Goal: Transaction & Acquisition: Download file/media

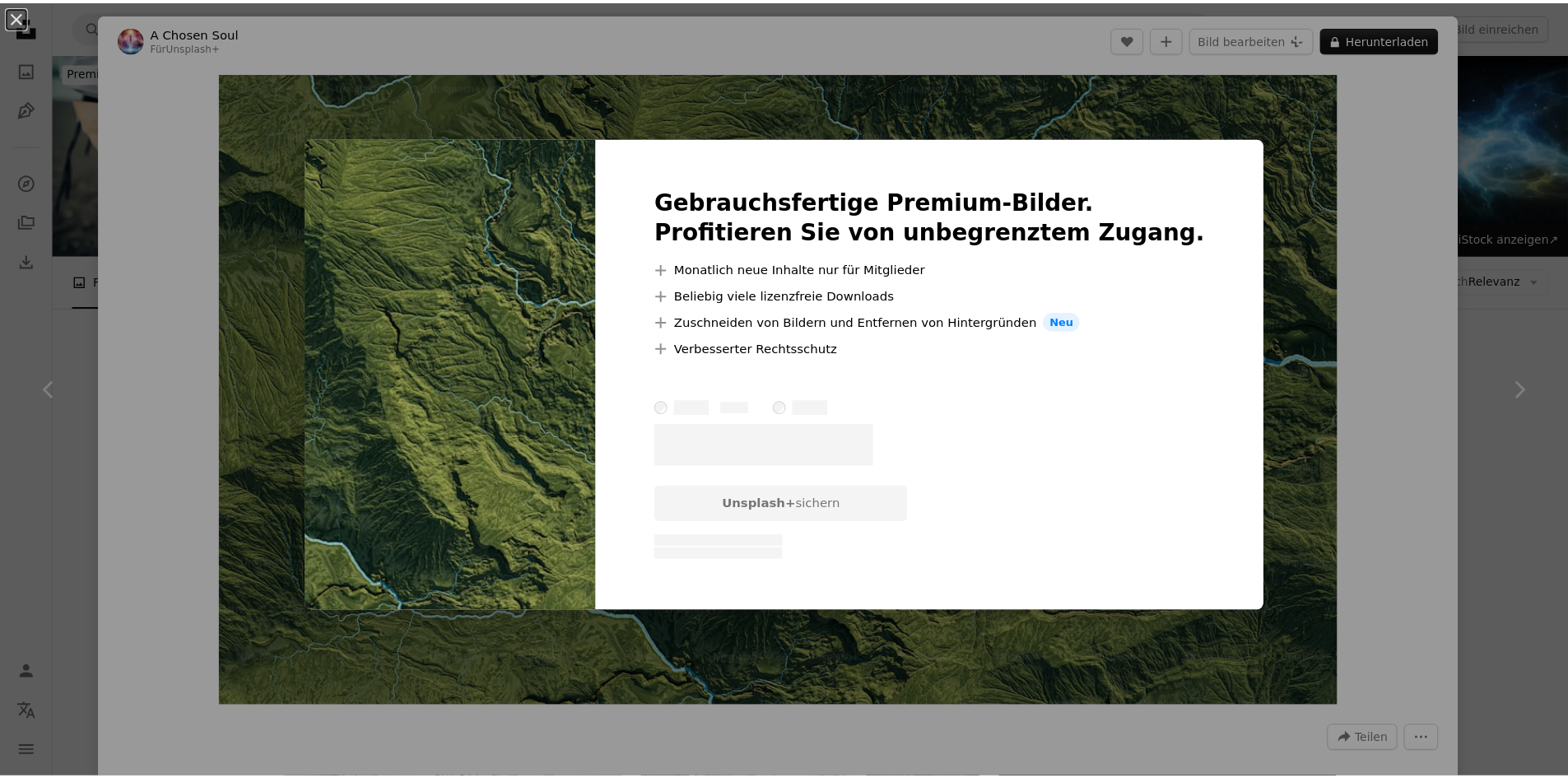
scroll to position [7888, 0]
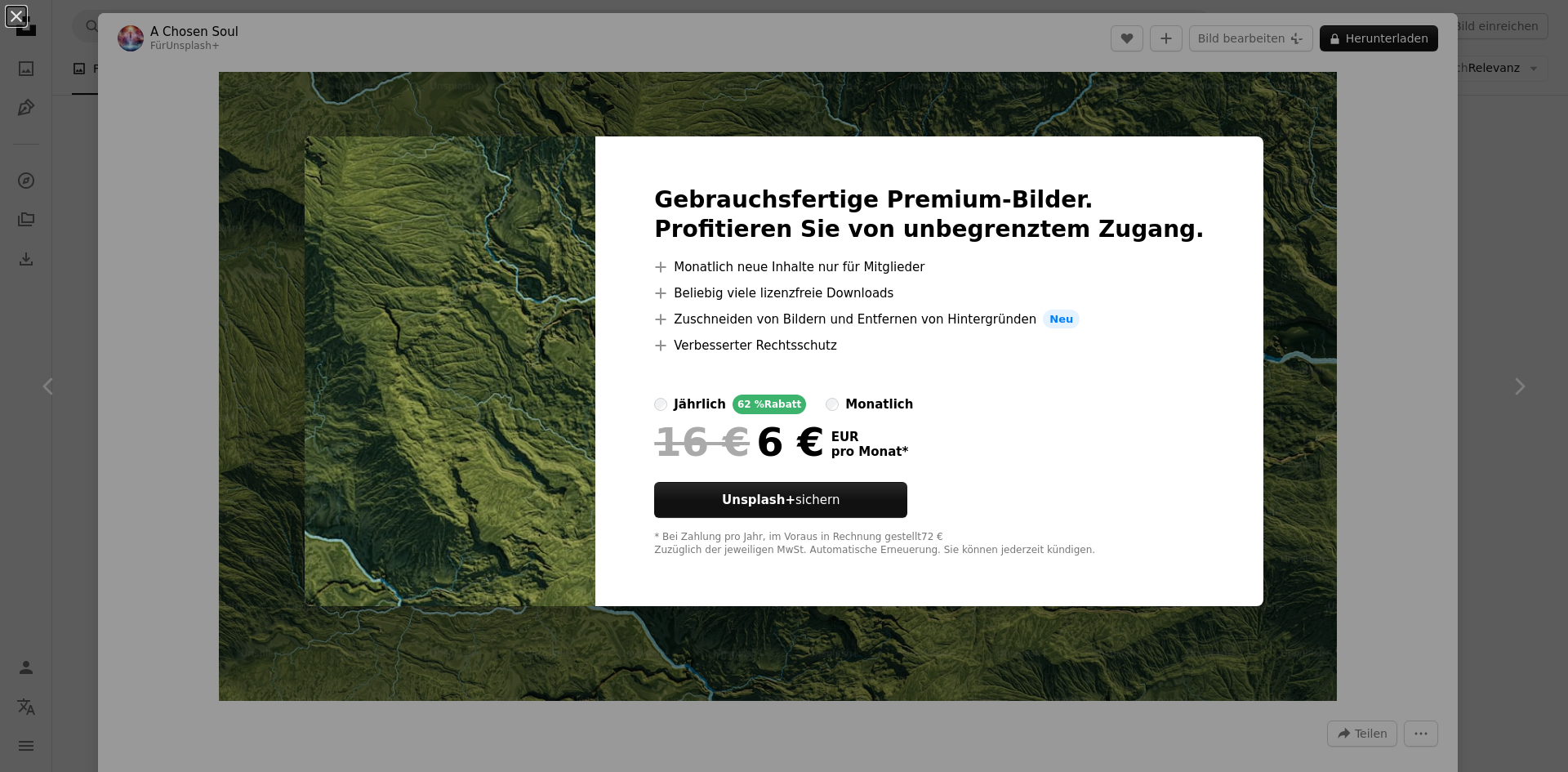
click at [1449, 292] on div "An X shape Gebrauchsfertige Premium-Bilder. Profitieren Sie von unbegrenztem Zu…" at bounding box center [784, 386] width 1568 height 772
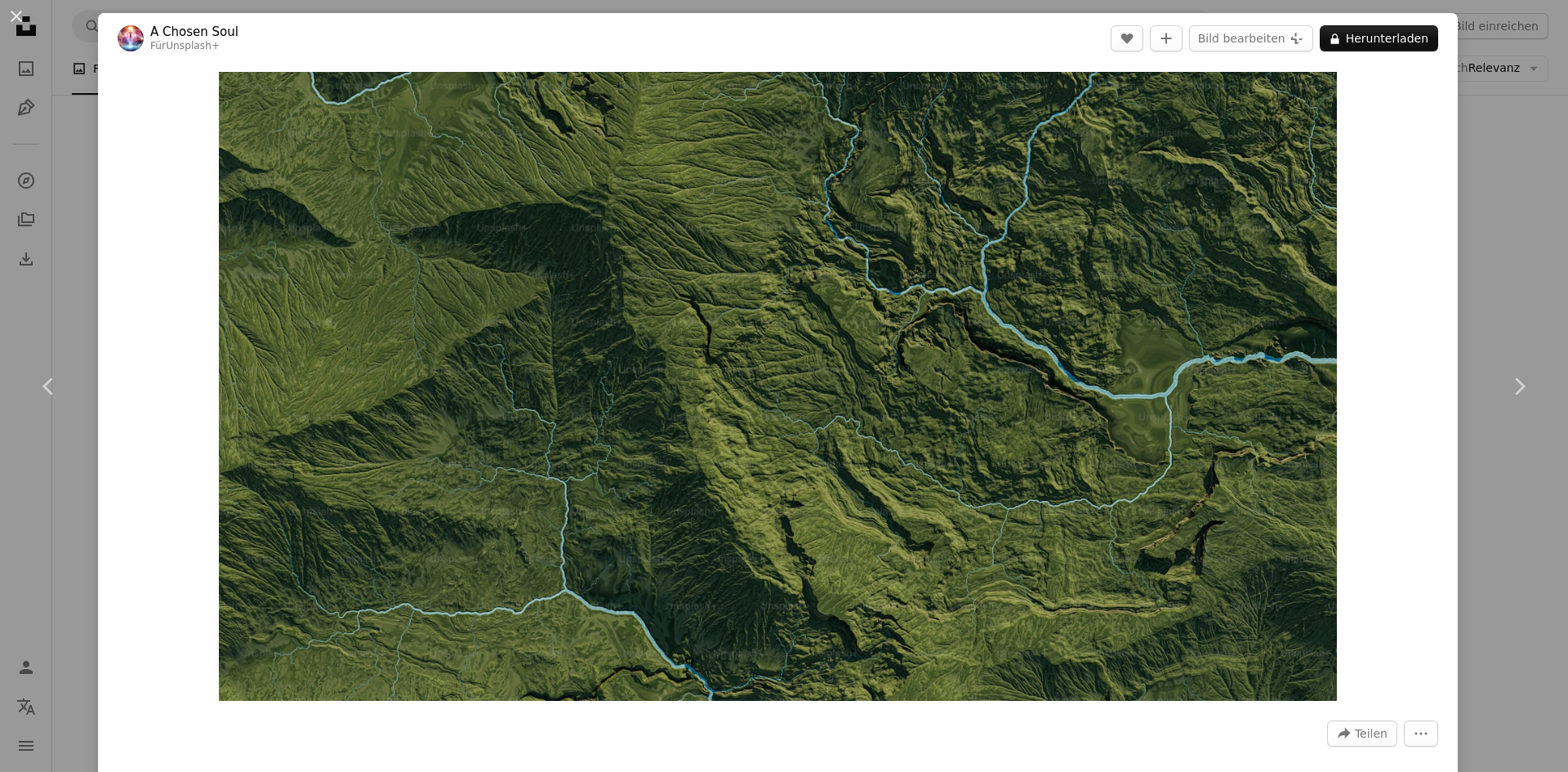
click at [1498, 217] on div "An X shape Chevron left Chevron right A Chosen Soul Für Unsplash+ A heart A plu…" at bounding box center [784, 386] width 1568 height 772
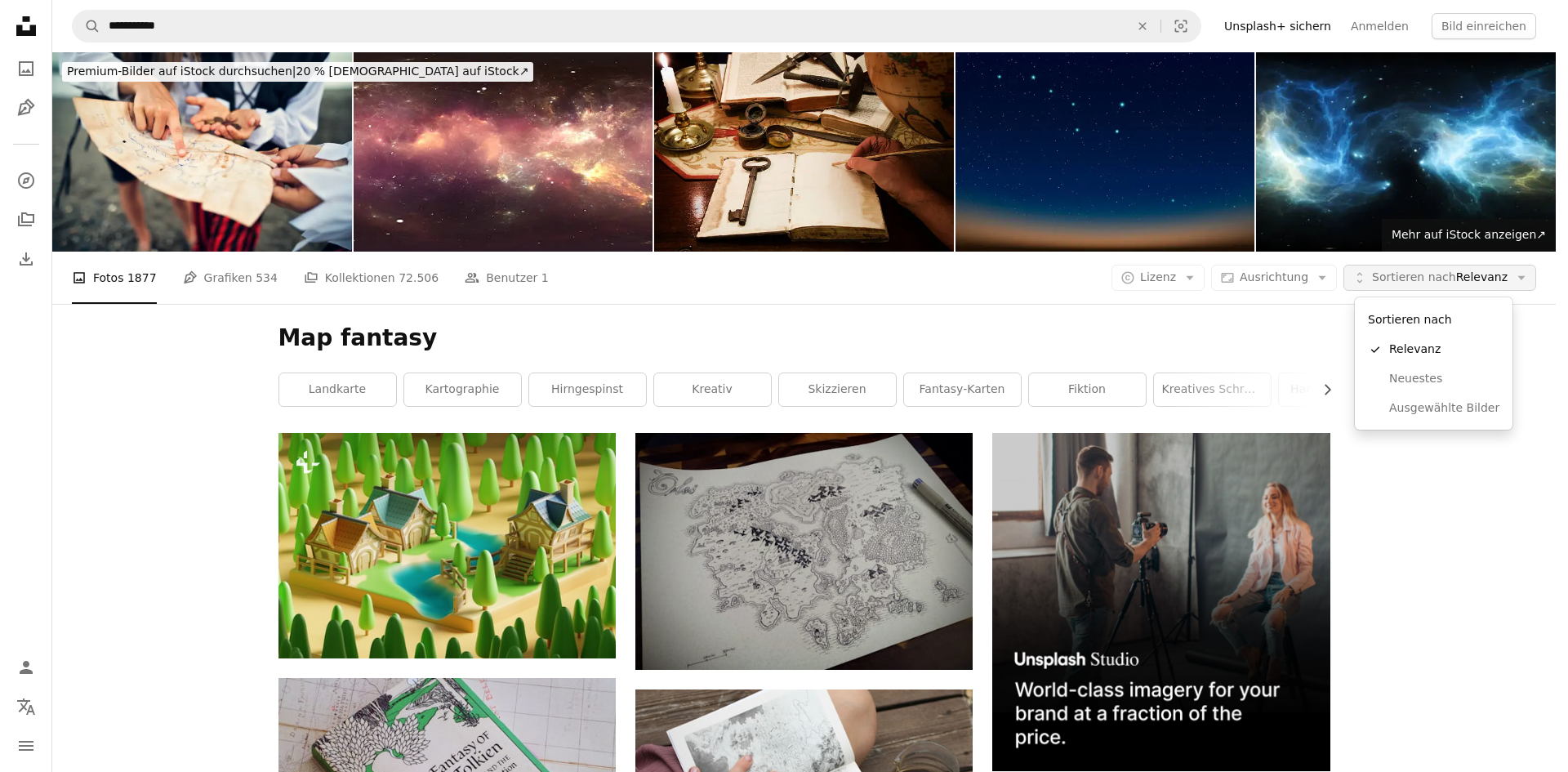
click at [1452, 289] on button "Unfold Sortieren nach Relevanz Arrow down" at bounding box center [1440, 277] width 193 height 26
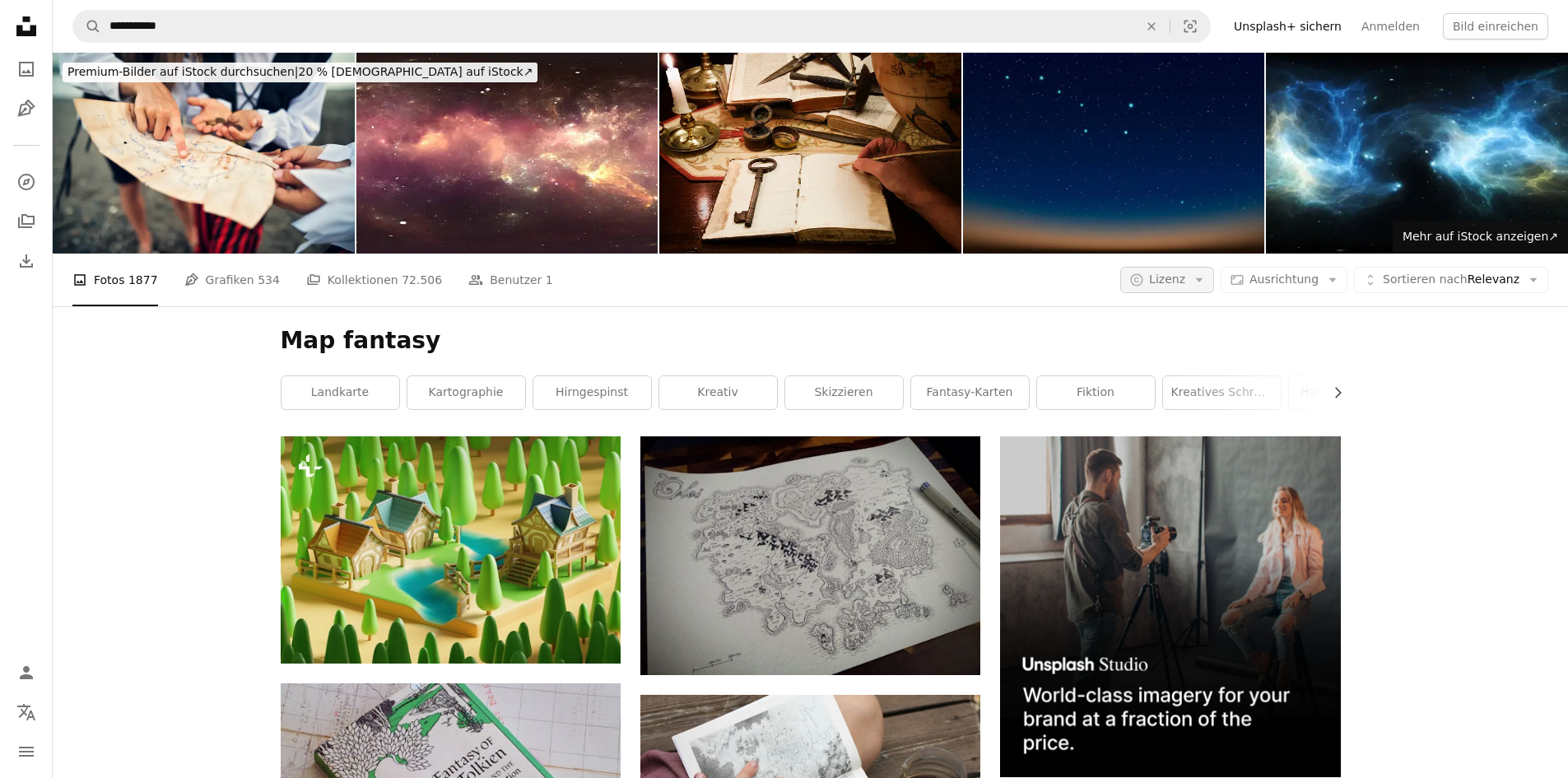
click at [1207, 285] on icon "Arrow down" at bounding box center [1199, 279] width 14 height 14
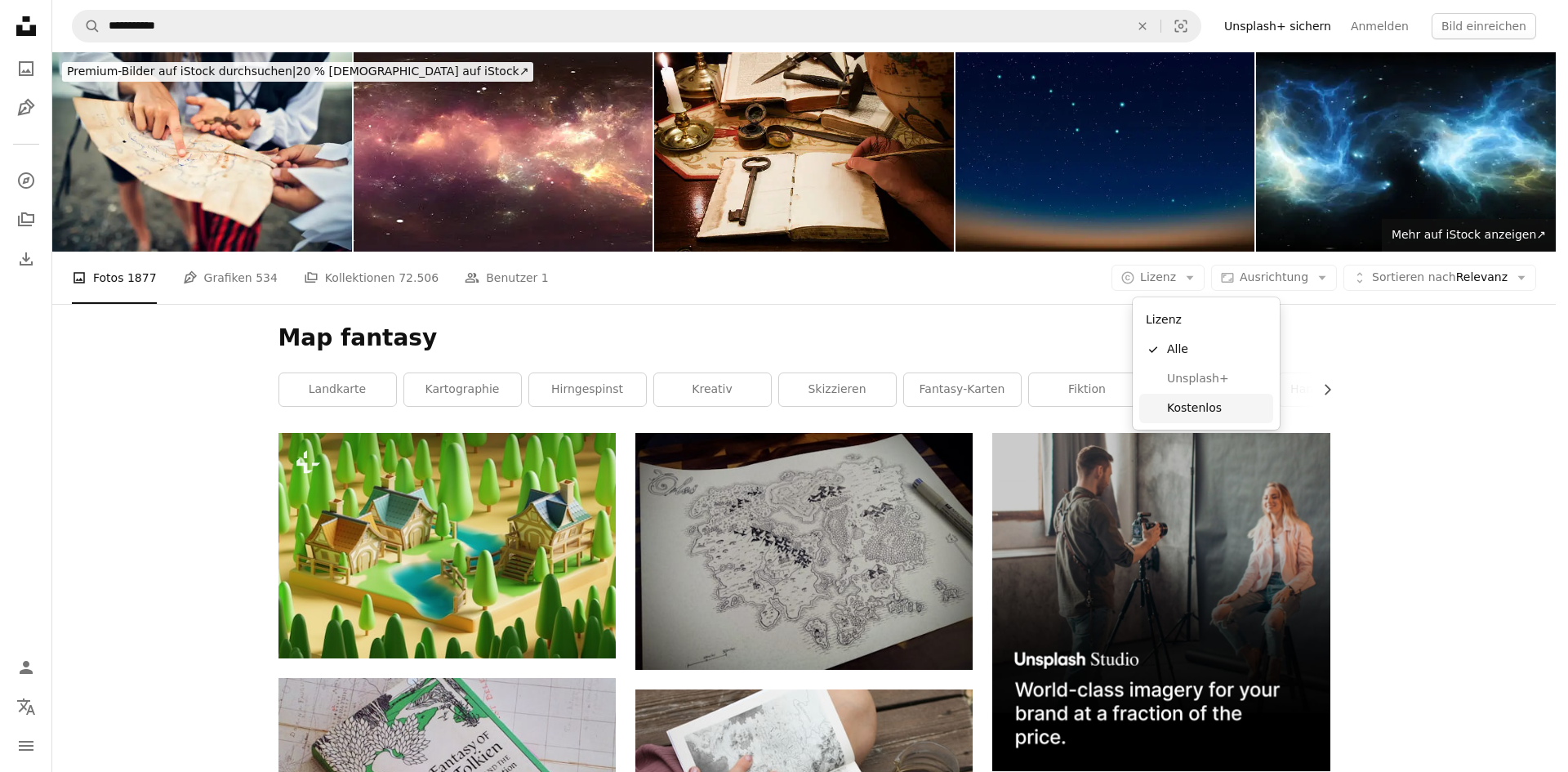
click at [1219, 412] on span "Kostenlos" at bounding box center [1217, 408] width 100 height 16
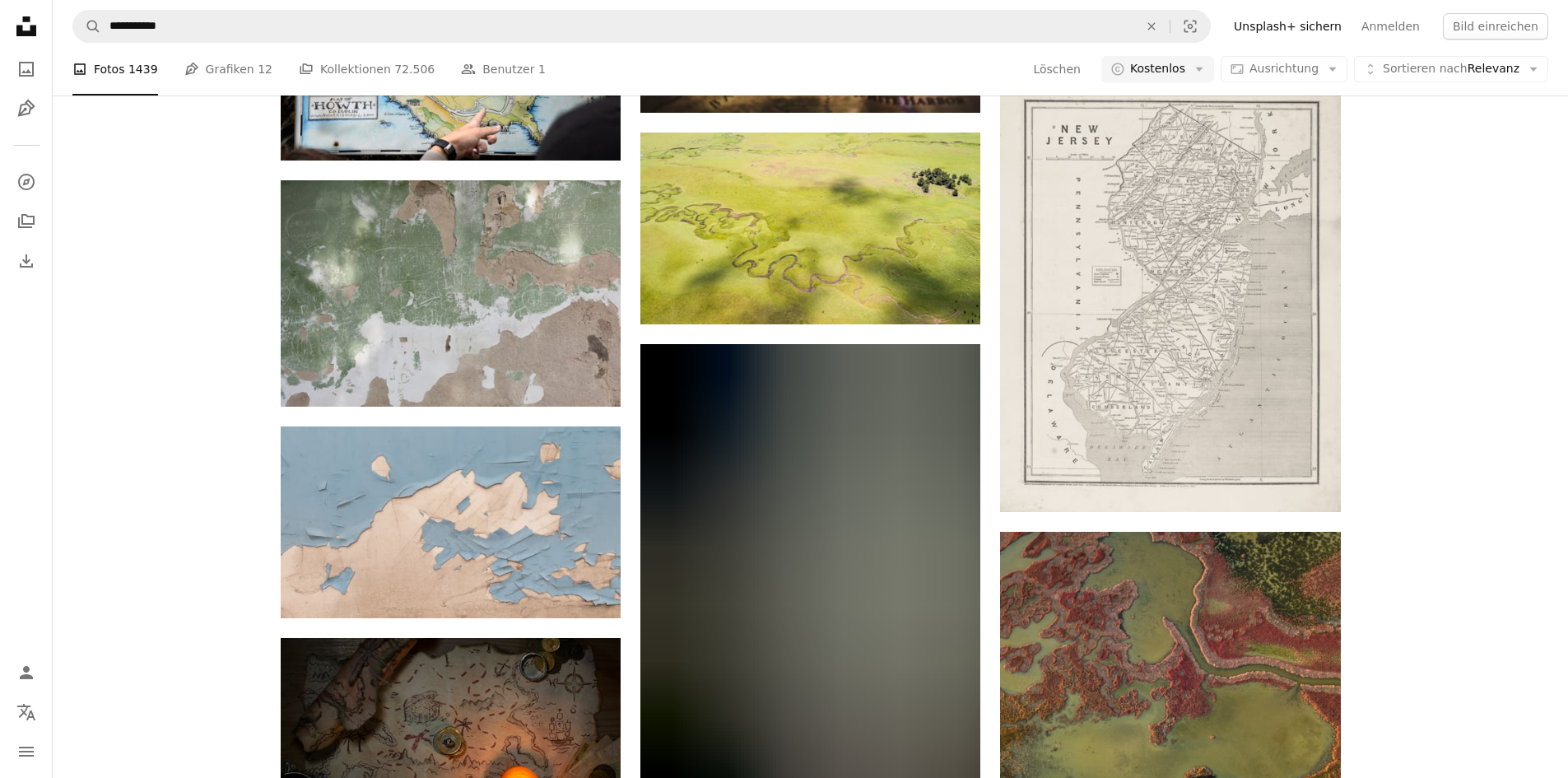
scroll to position [1152, 0]
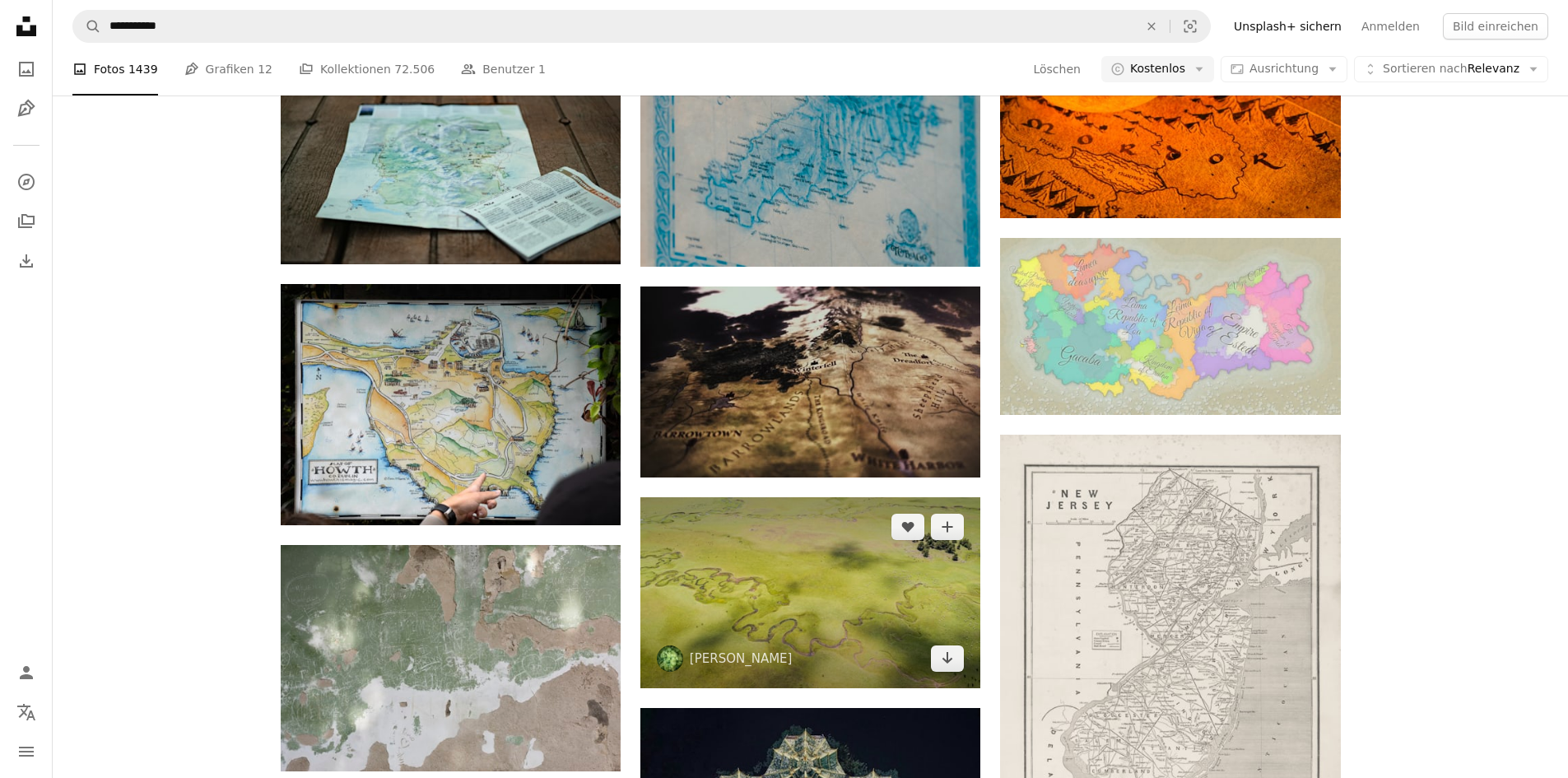
click at [819, 623] on img at bounding box center [811, 592] width 340 height 191
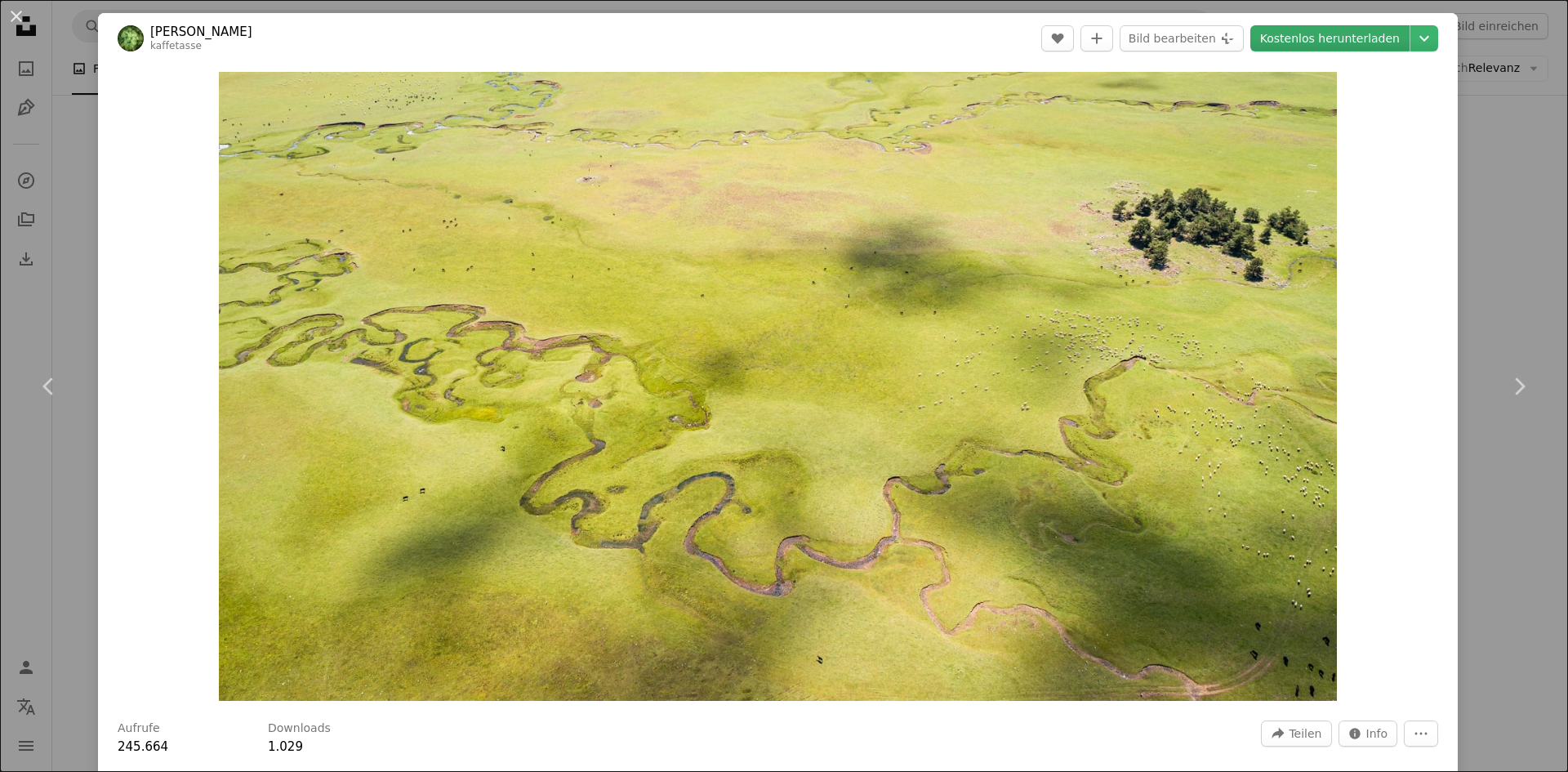
drag, startPoint x: 721, startPoint y: 369, endPoint x: 1304, endPoint y: 28, distance: 675.4
click at [1304, 28] on link "Kostenlos herunterladen" at bounding box center [1330, 37] width 160 height 26
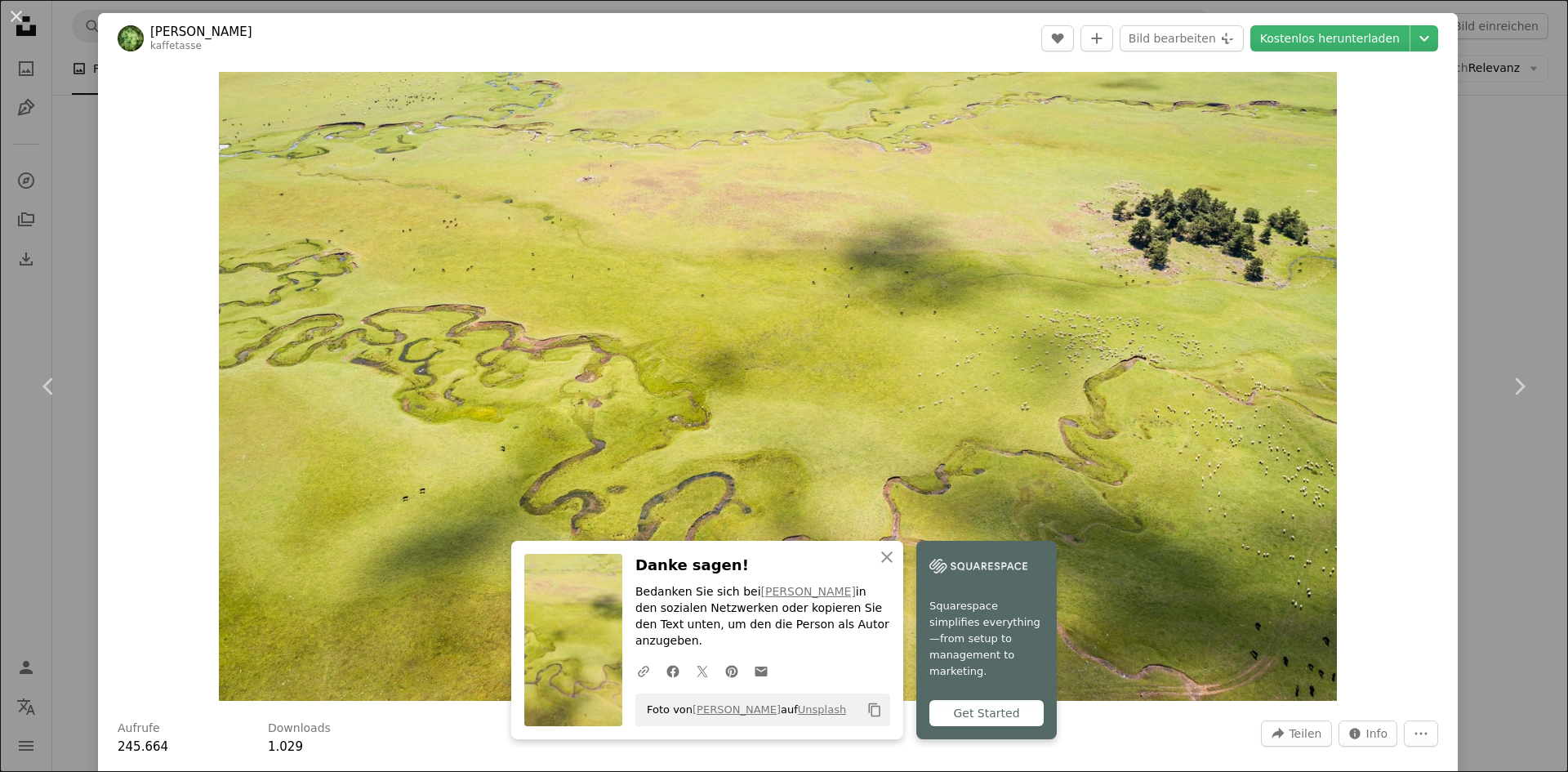
click at [1485, 238] on div "An X shape Chevron left Chevron right An X shape Schließen Danke sagen! Bedanke…" at bounding box center [784, 386] width 1568 height 772
